Goal: Task Accomplishment & Management: Use online tool/utility

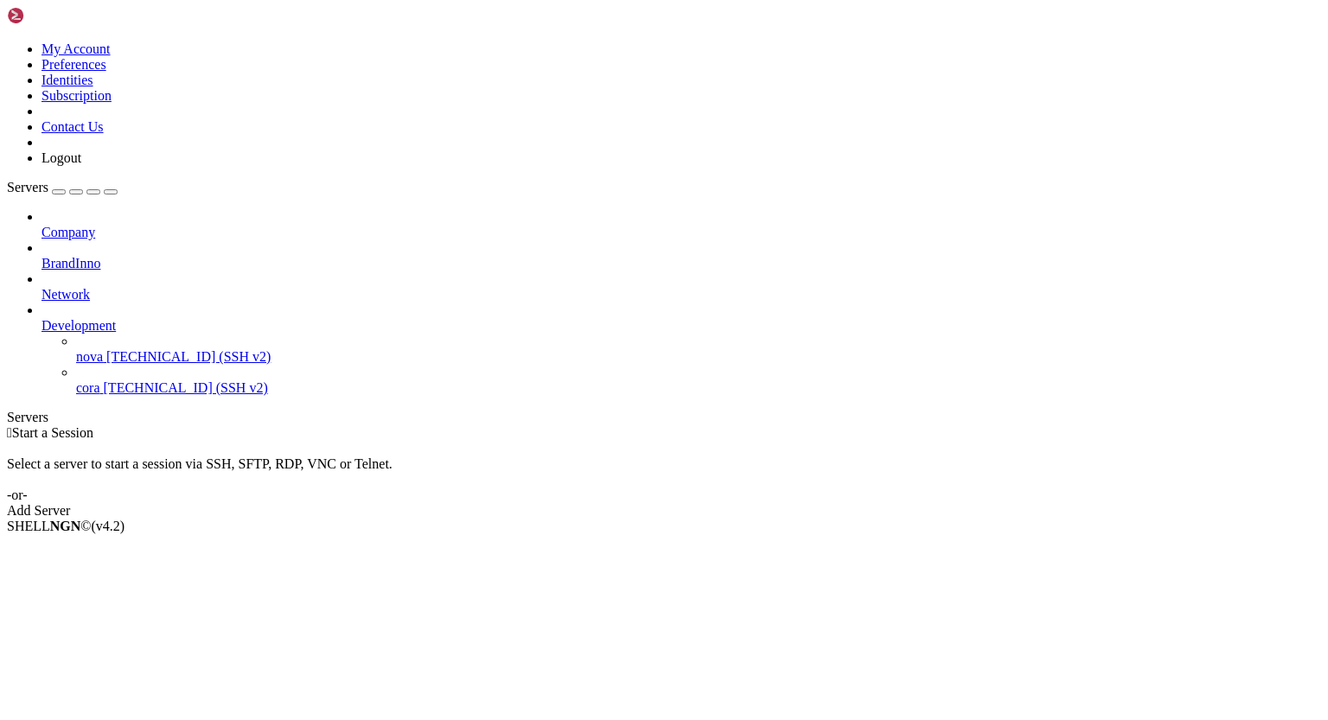
click at [42, 318] on icon at bounding box center [42, 318] width 0 height 0
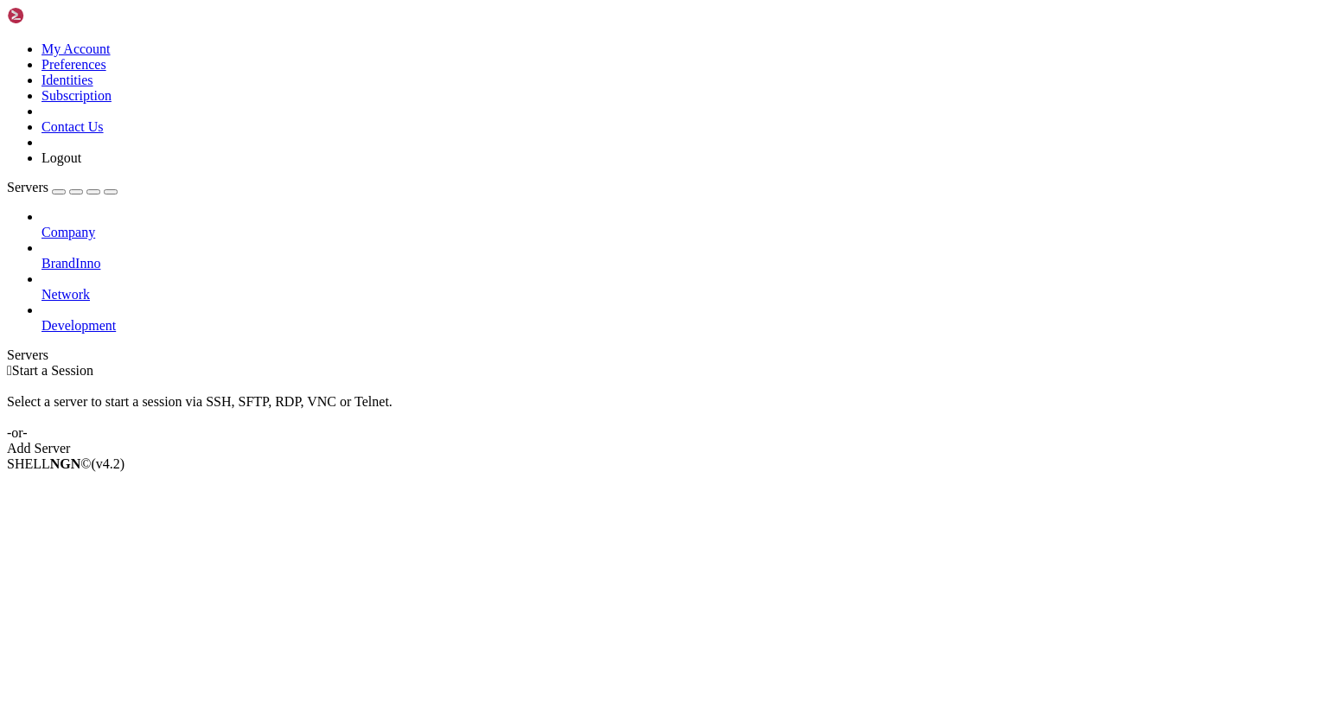
click at [42, 256] on icon at bounding box center [42, 256] width 0 height 0
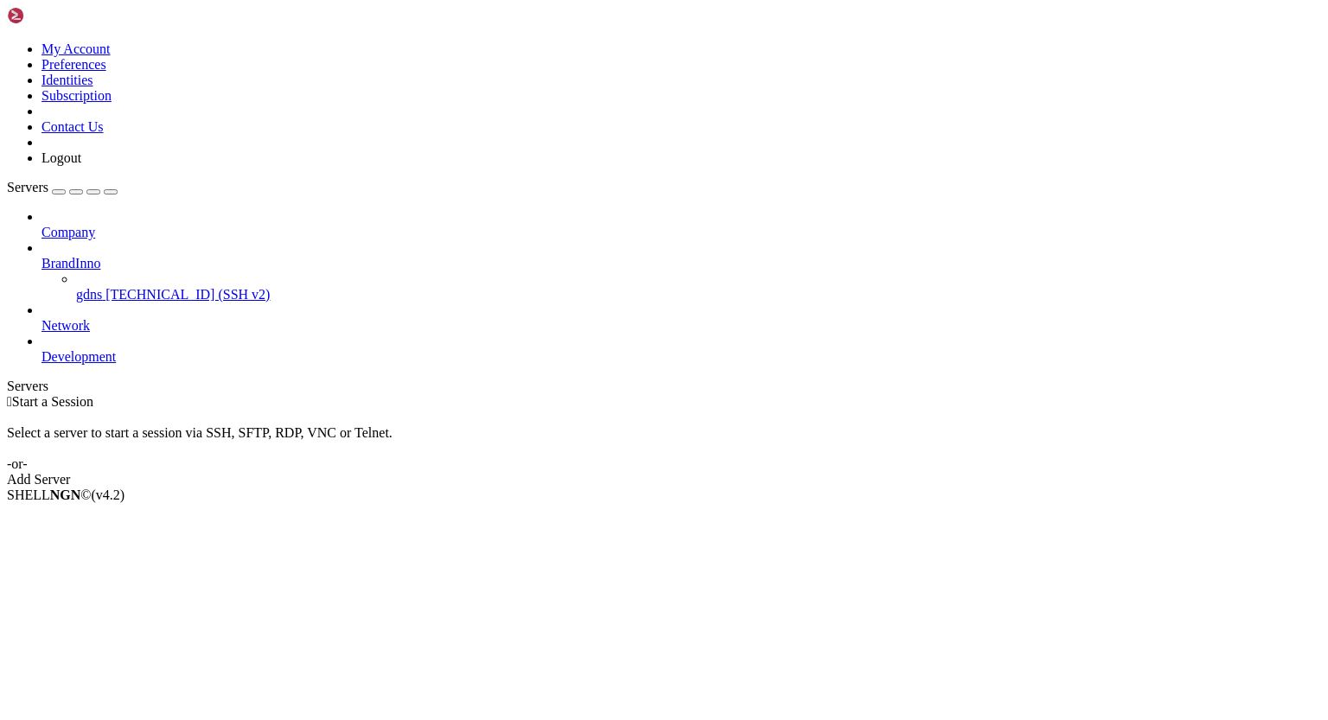
click at [106, 287] on span "[TECHNICAL_ID] (SSH v2)" at bounding box center [188, 294] width 164 height 15
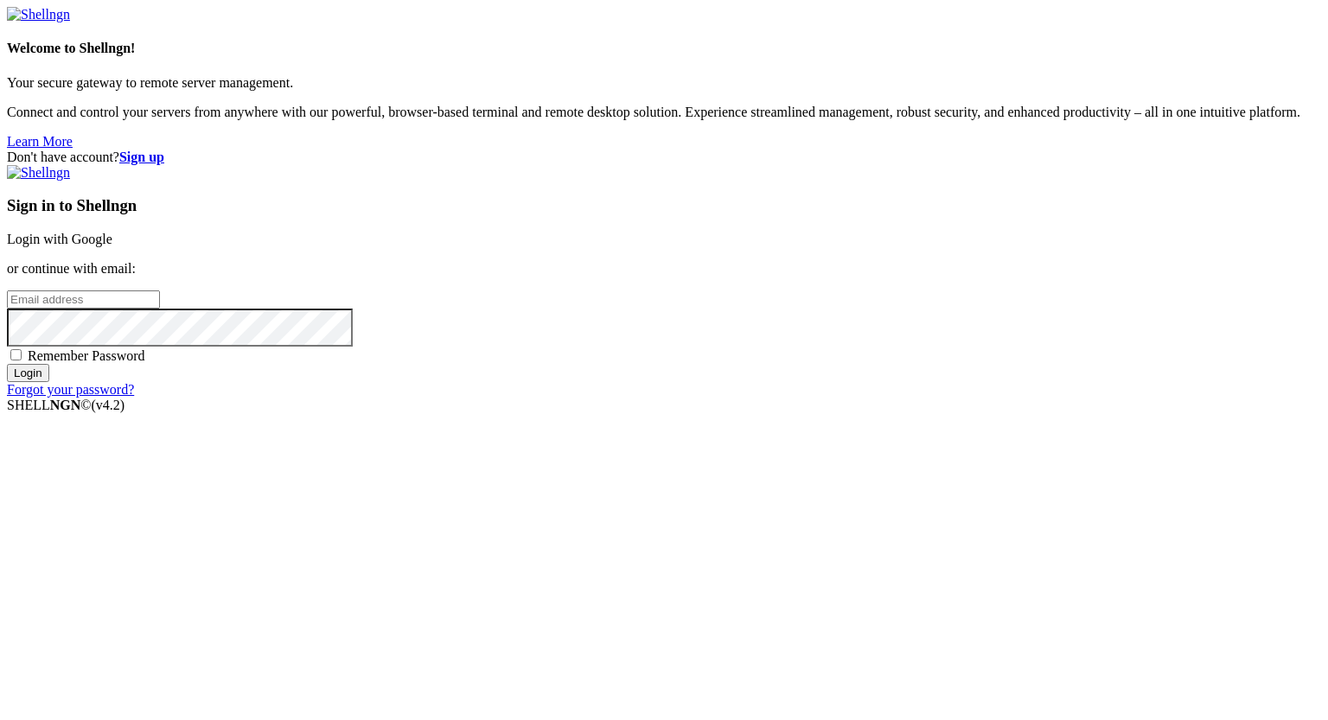
type input "[PERSON_NAME][EMAIL_ADDRESS][DOMAIN_NAME]"
click at [49, 382] on input "Login" at bounding box center [28, 373] width 42 height 18
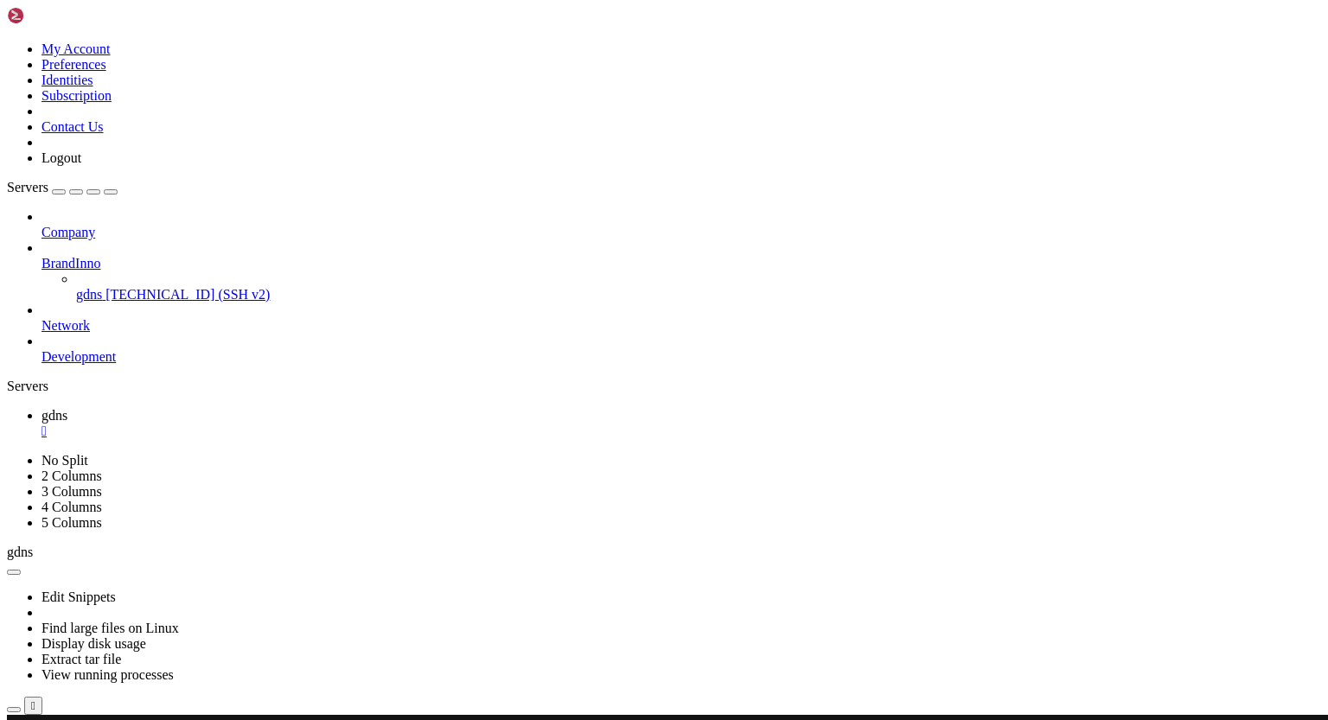
scroll to position [58761, 0]
click at [287, 424] on div "" at bounding box center [682, 432] width 1280 height 16
